Goal: Find contact information: Find contact information

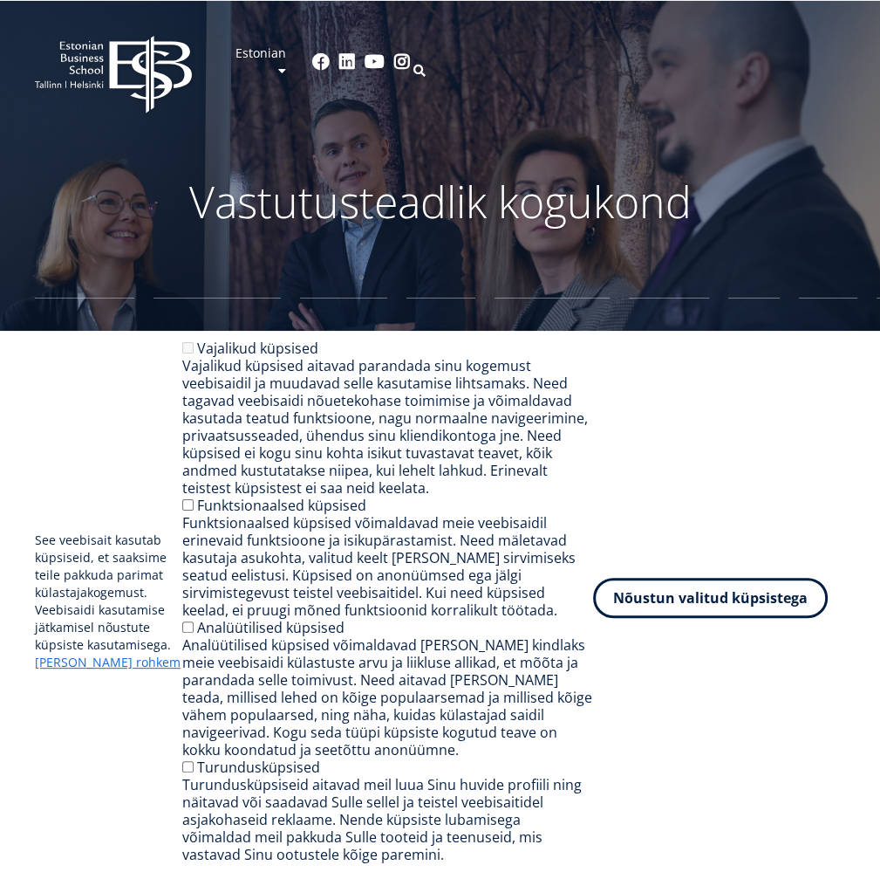
click at [736, 596] on button "Nõustun valitud küpsistega" at bounding box center [710, 598] width 235 height 40
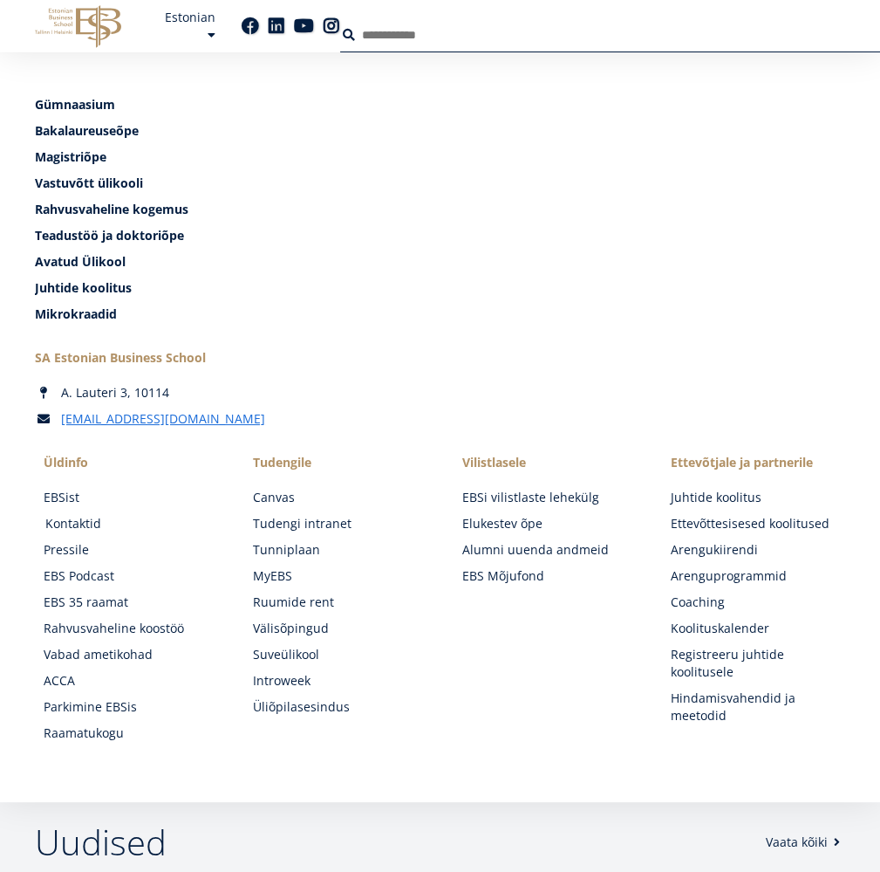
click at [220, 515] on link "Kontaktid" at bounding box center [132, 523] width 174 height 17
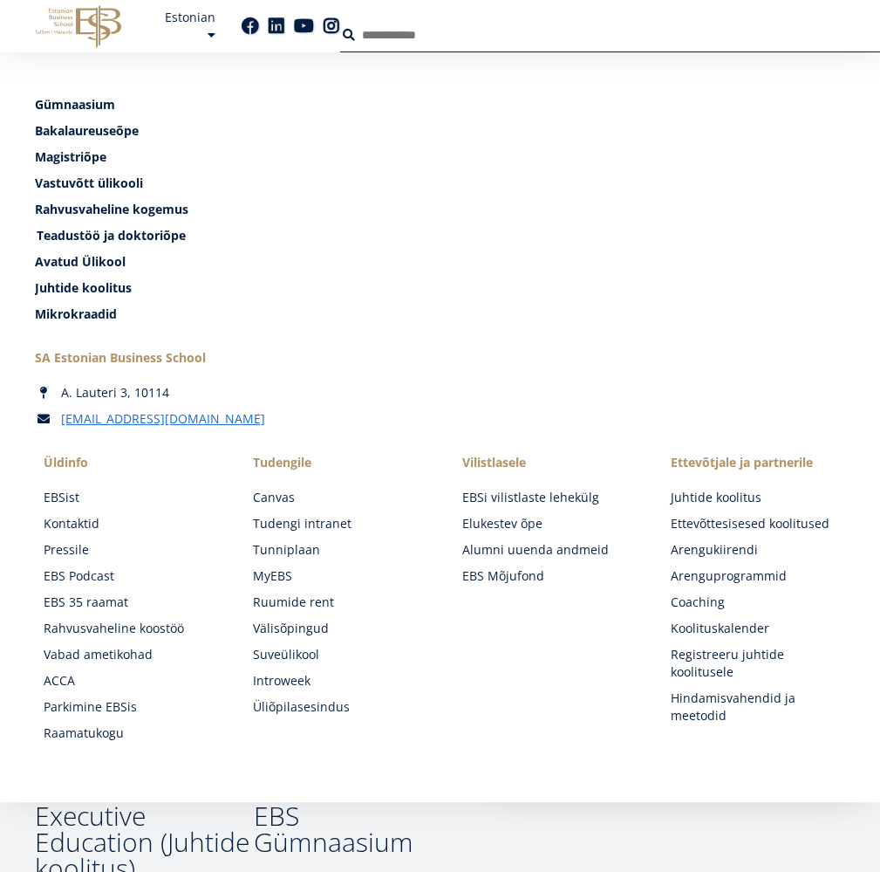
click at [186, 243] on span "Teadustöö ja doktoriõpe Tutvu" at bounding box center [111, 235] width 149 height 17
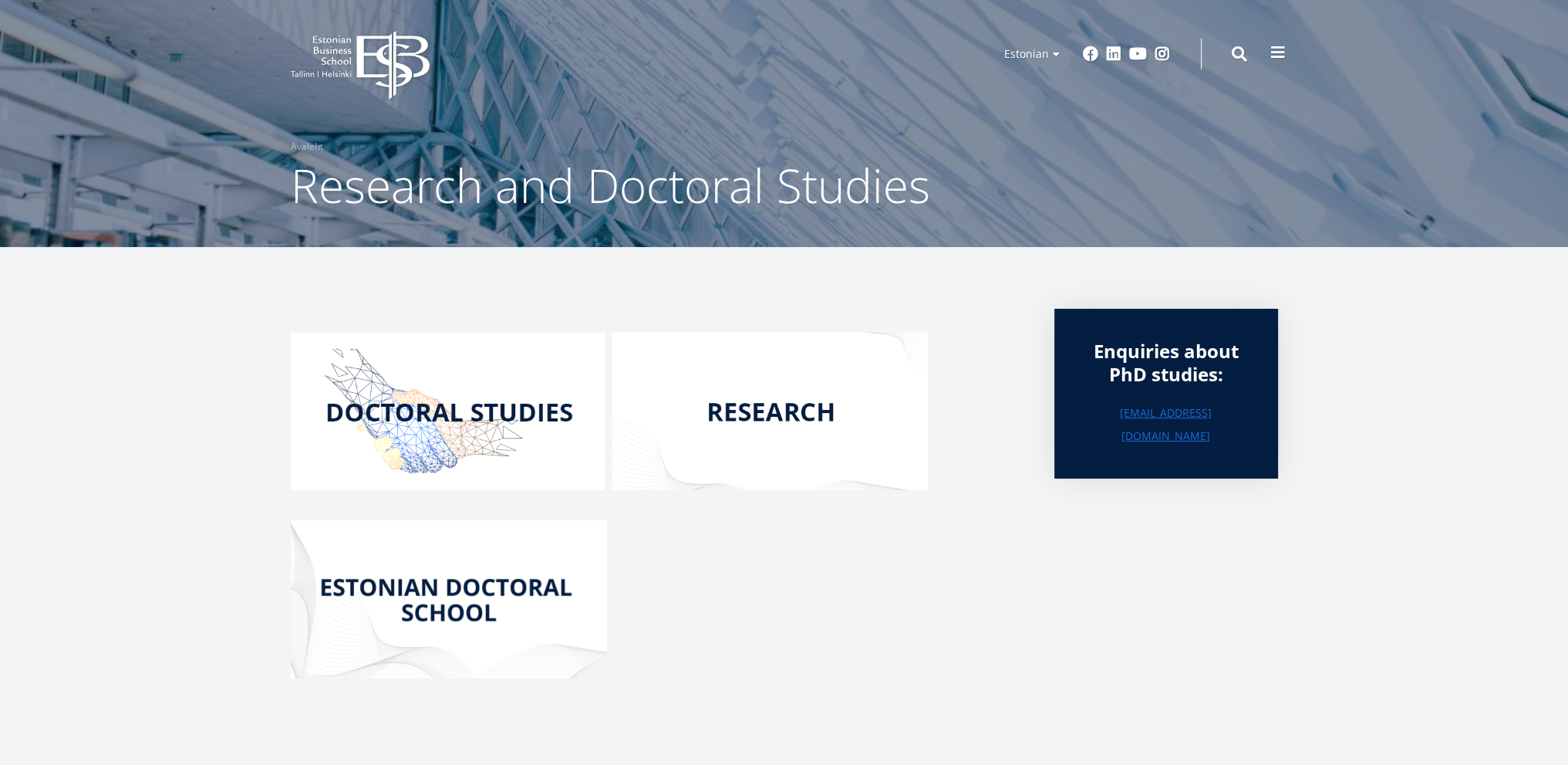
click at [777, 55] on button at bounding box center [1277, 52] width 31 height 31
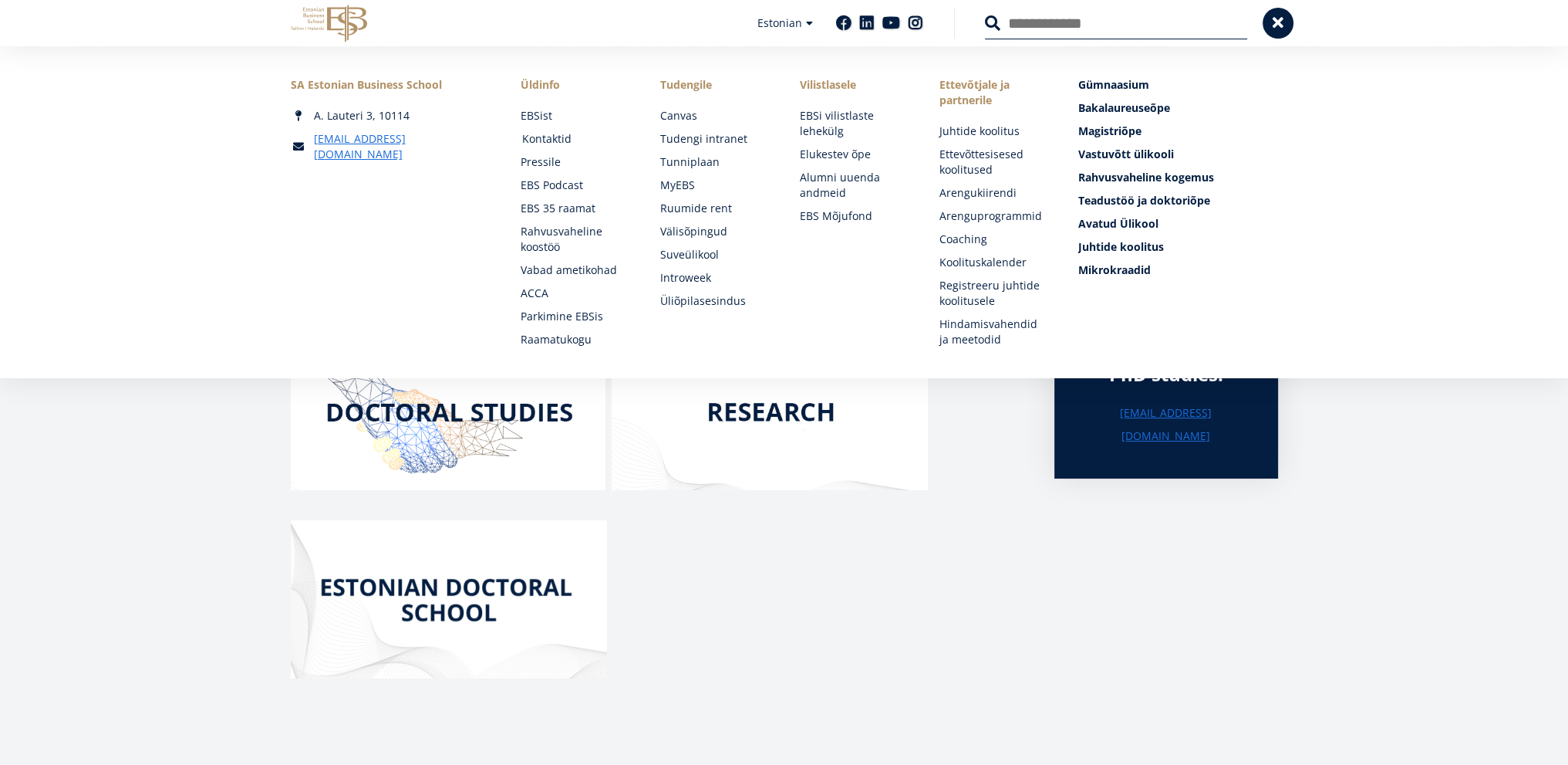
click at [540, 142] on link "Kontaktid" at bounding box center [576, 138] width 109 height 15
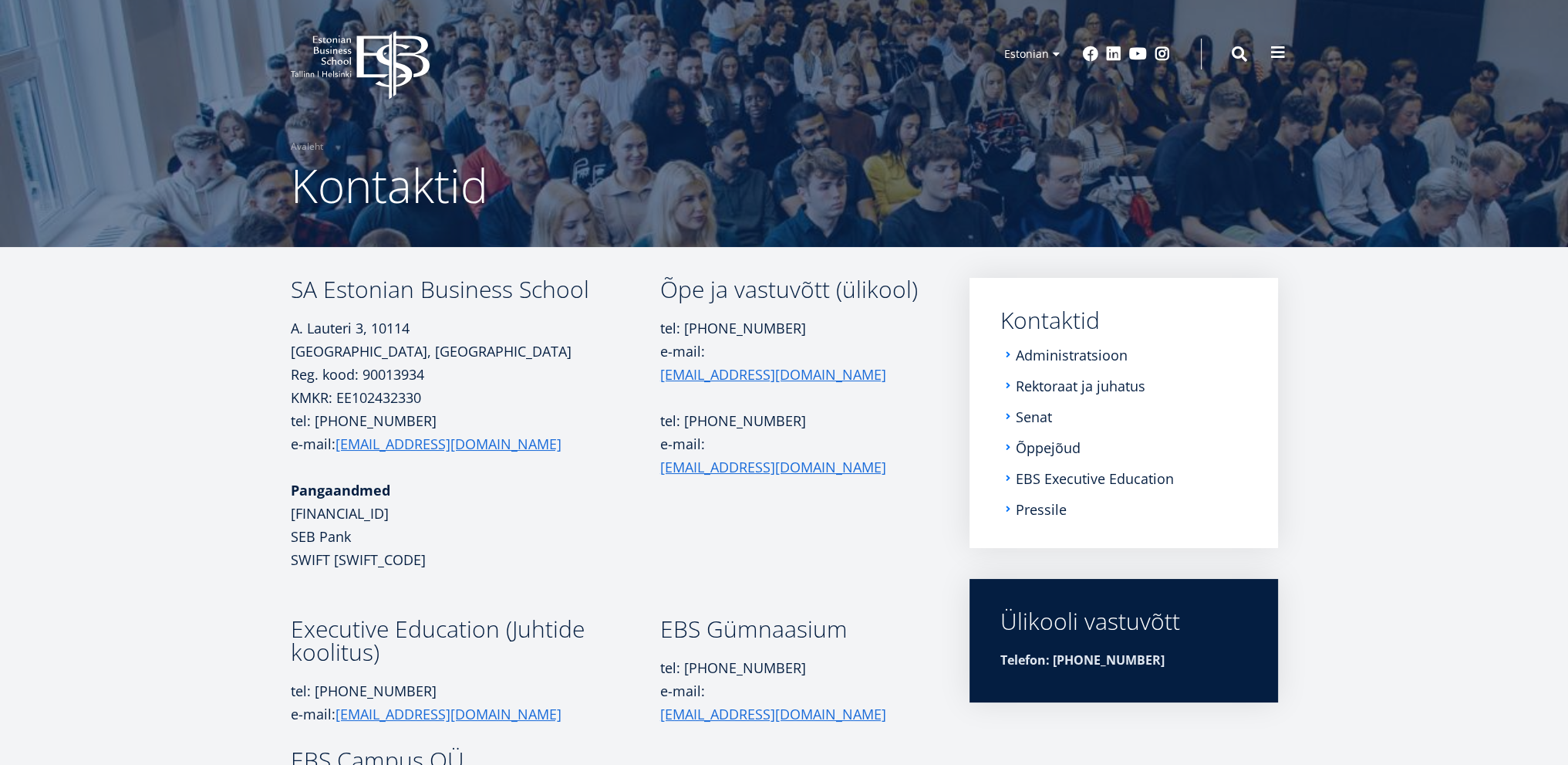
click at [1280, 47] on span at bounding box center [1277, 52] width 15 height 15
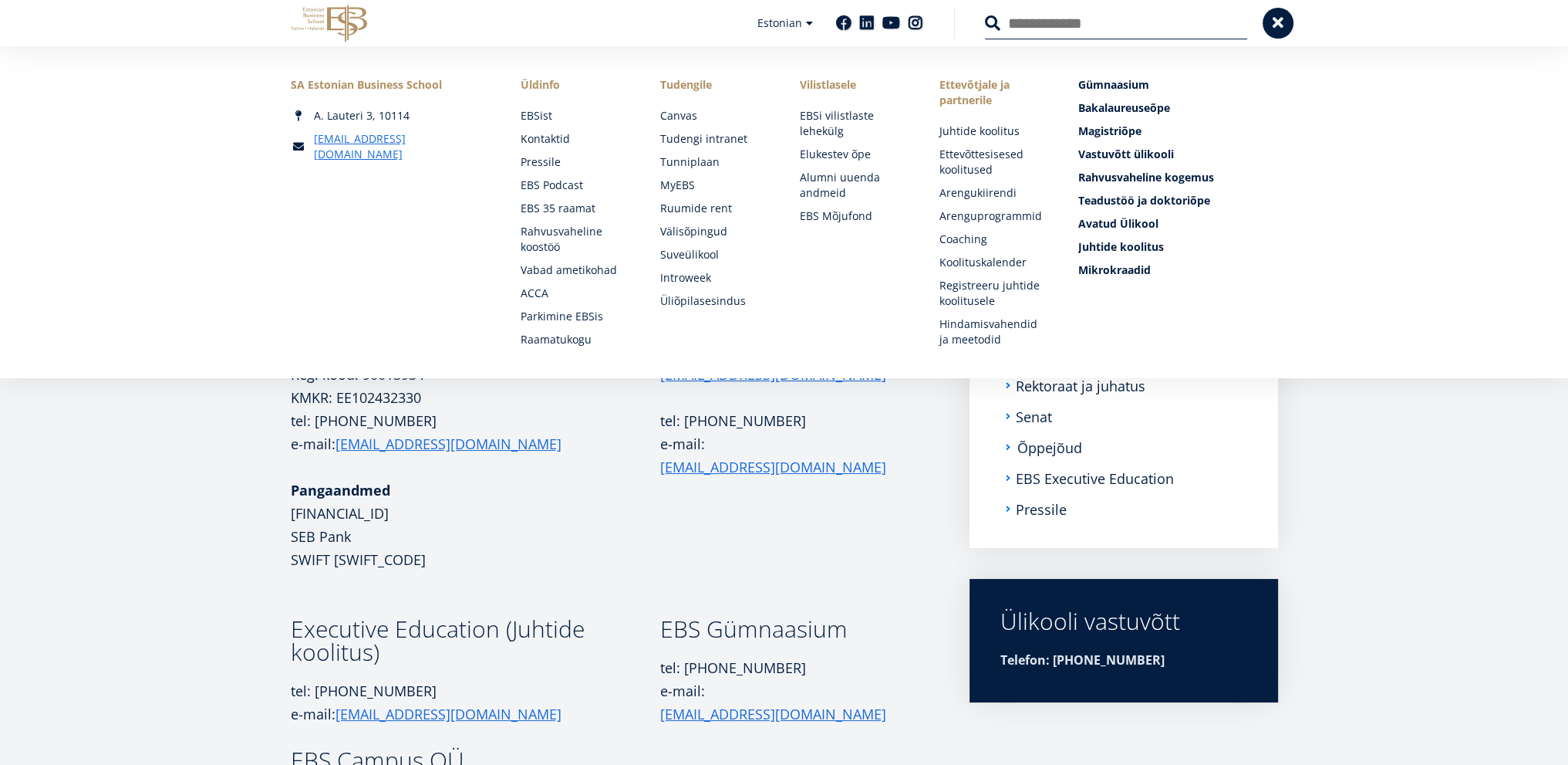
click at [1058, 441] on link "Õppejõud" at bounding box center [1049, 447] width 65 height 15
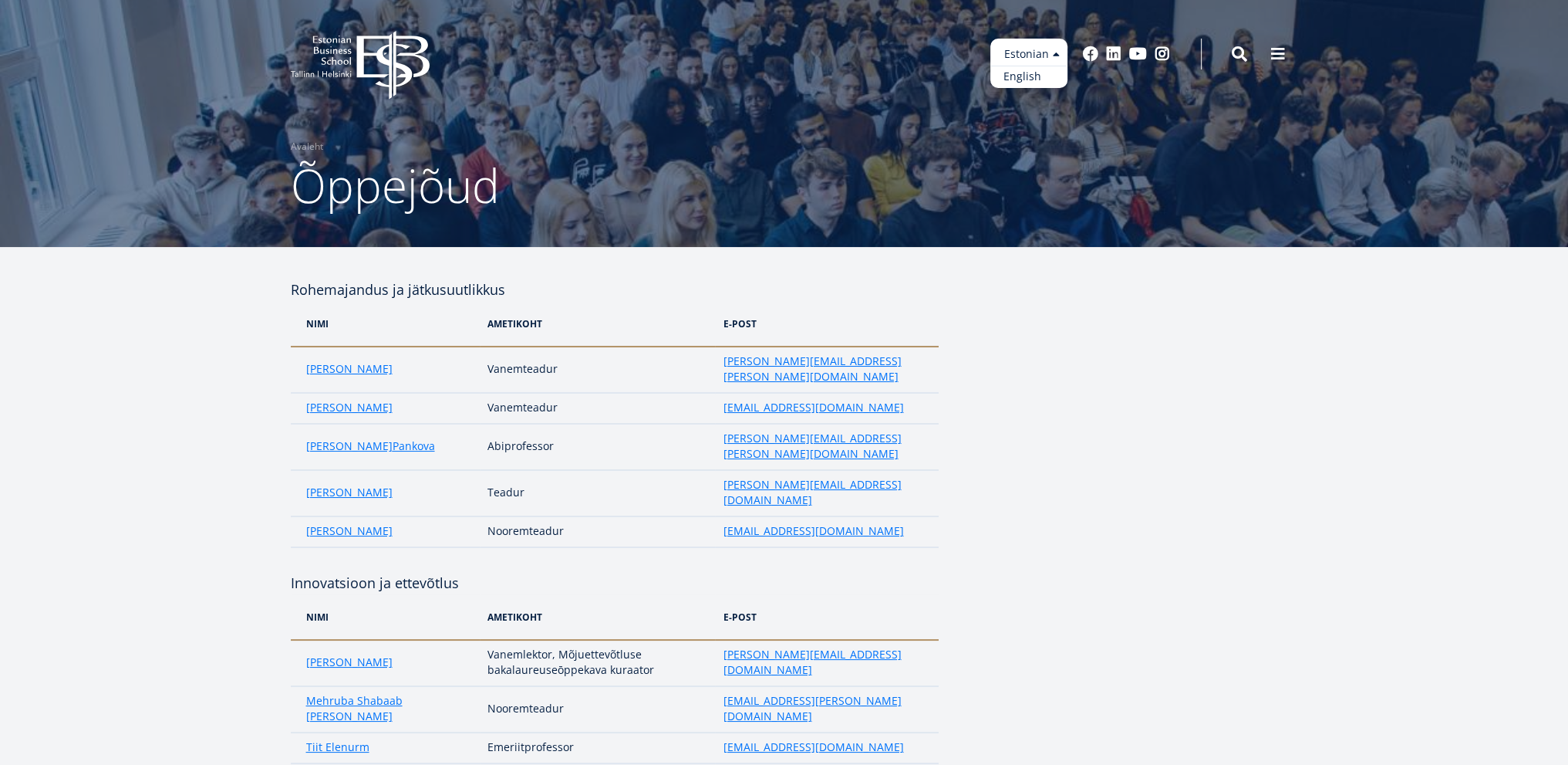
click at [1038, 78] on link "English" at bounding box center [1028, 76] width 77 height 22
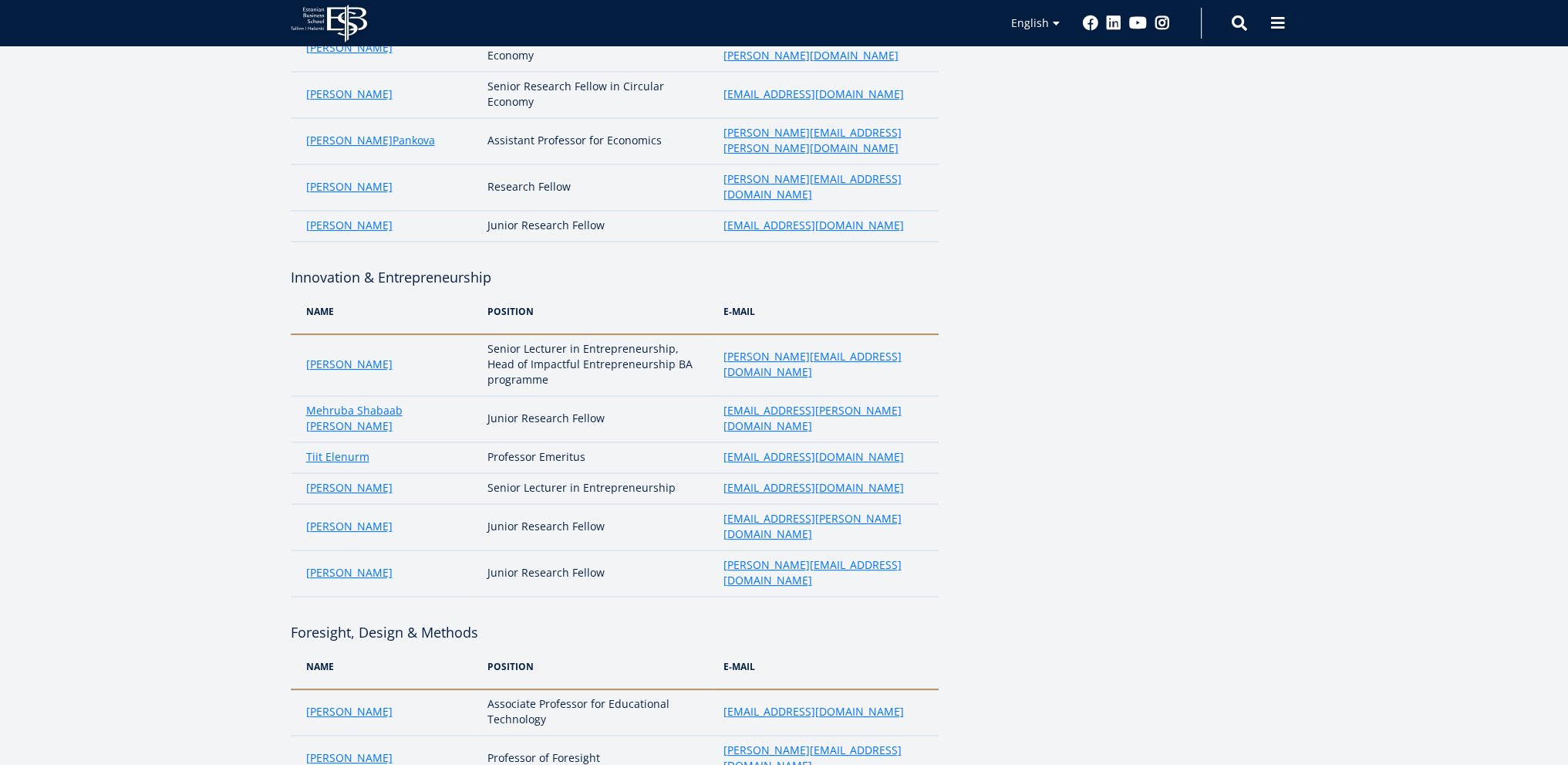
scroll to position [617, 0]
